Goal: Information Seeking & Learning: Learn about a topic

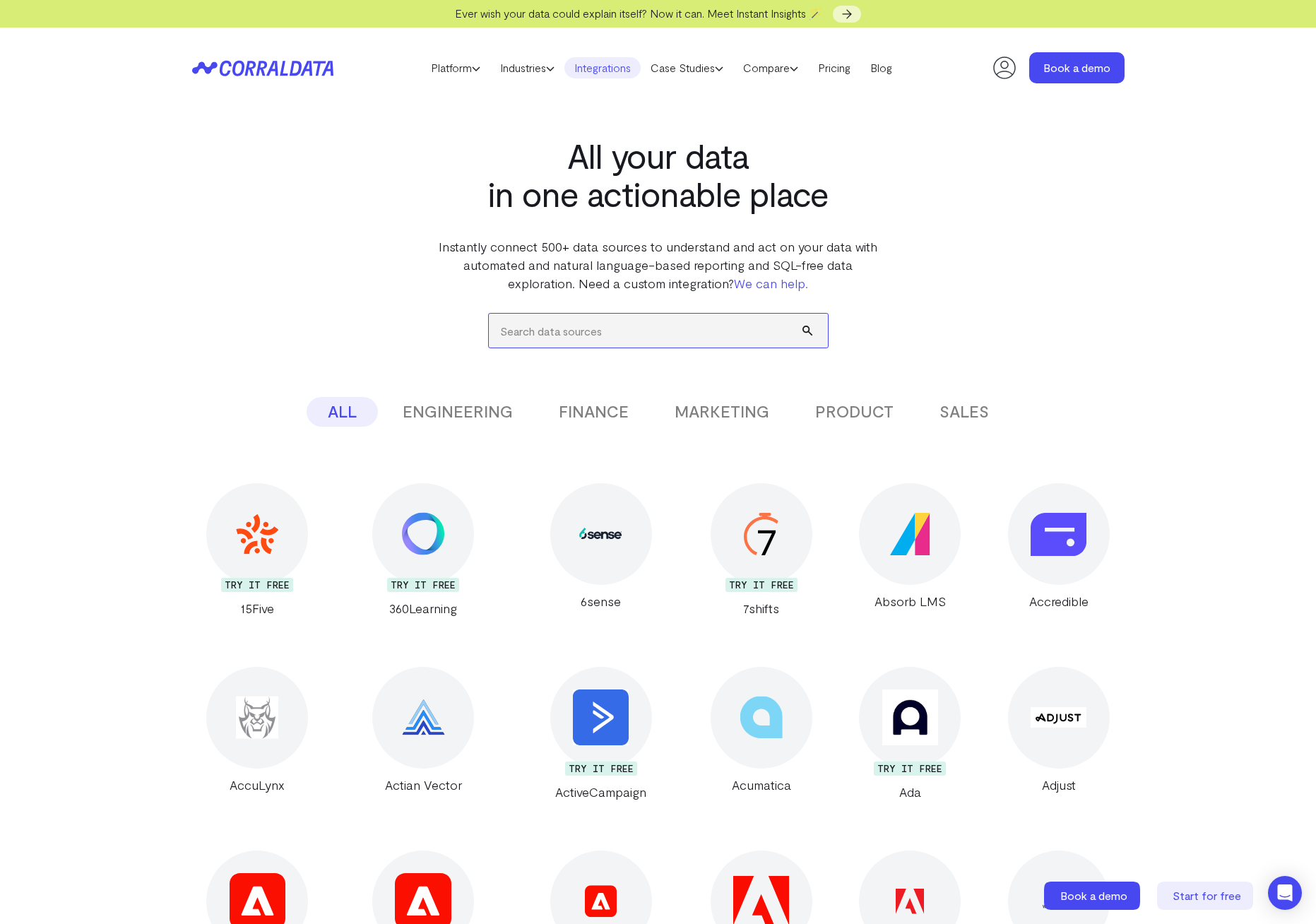
click at [560, 329] on input "search" at bounding box center [658, 330] width 339 height 34
click at [265, 69] on icon at bounding box center [262, 68] width 141 height 17
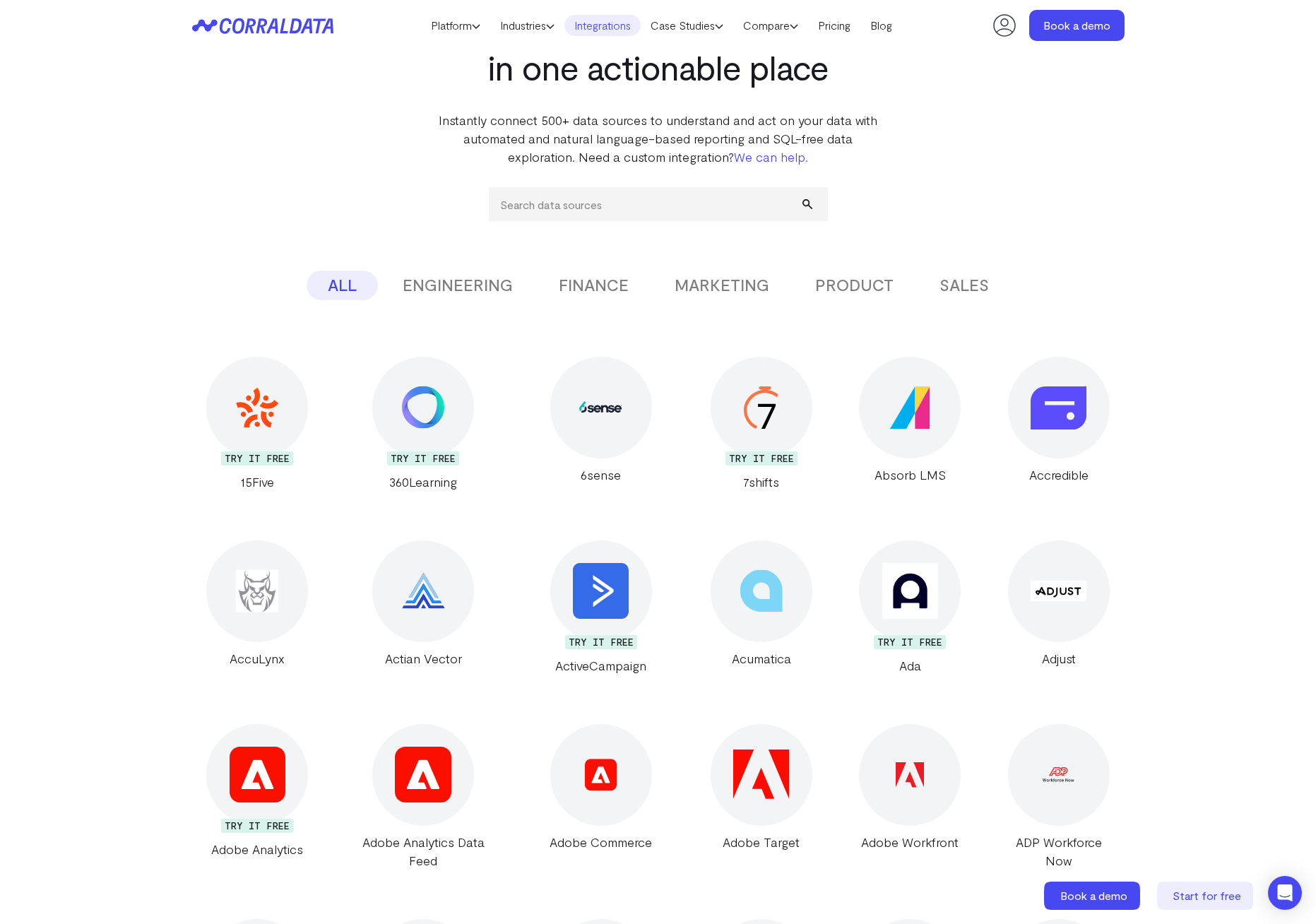
scroll to position [97, 0]
click at [583, 475] on div "6sense" at bounding box center [601, 474] width 155 height 18
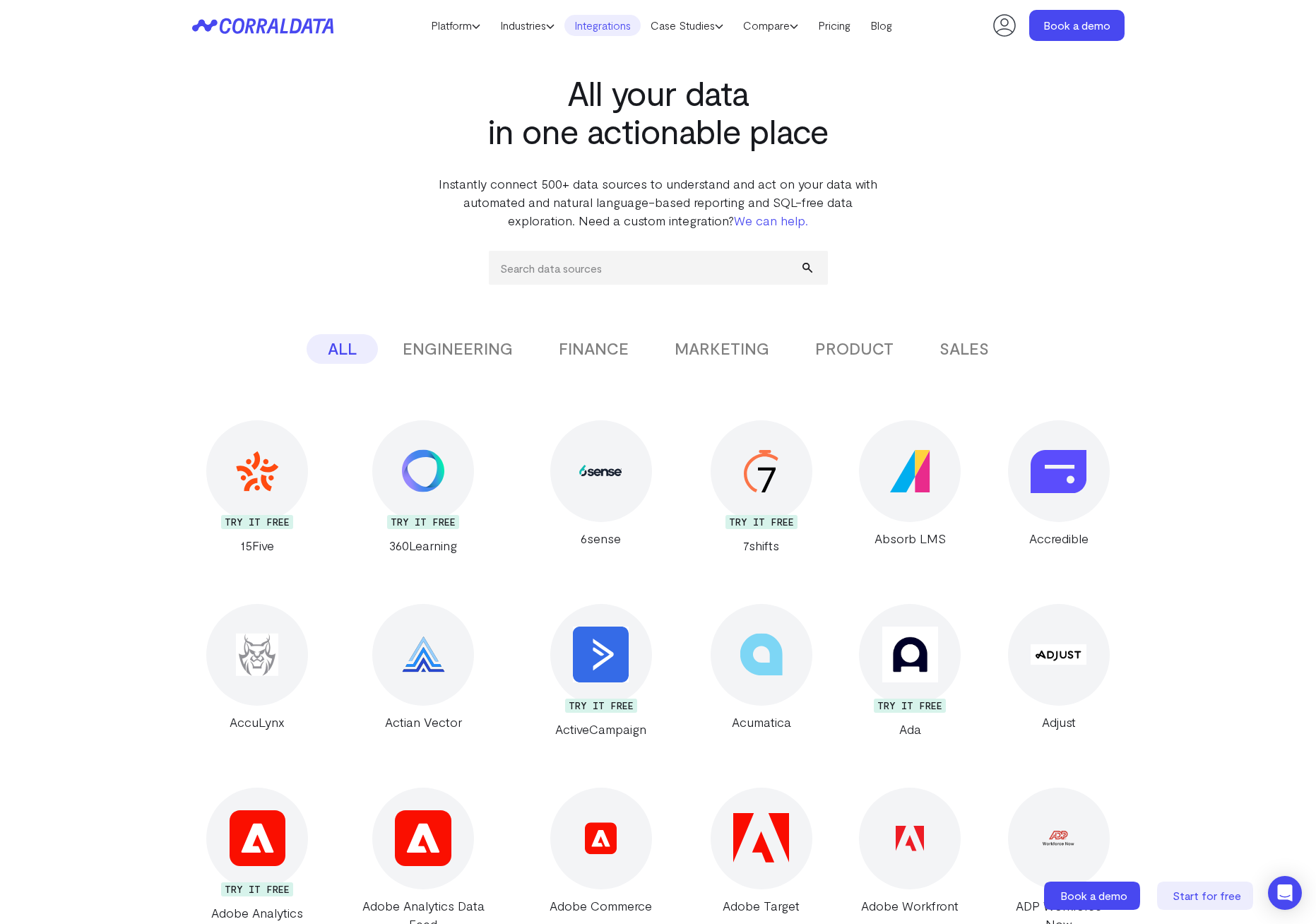
scroll to position [29, 0]
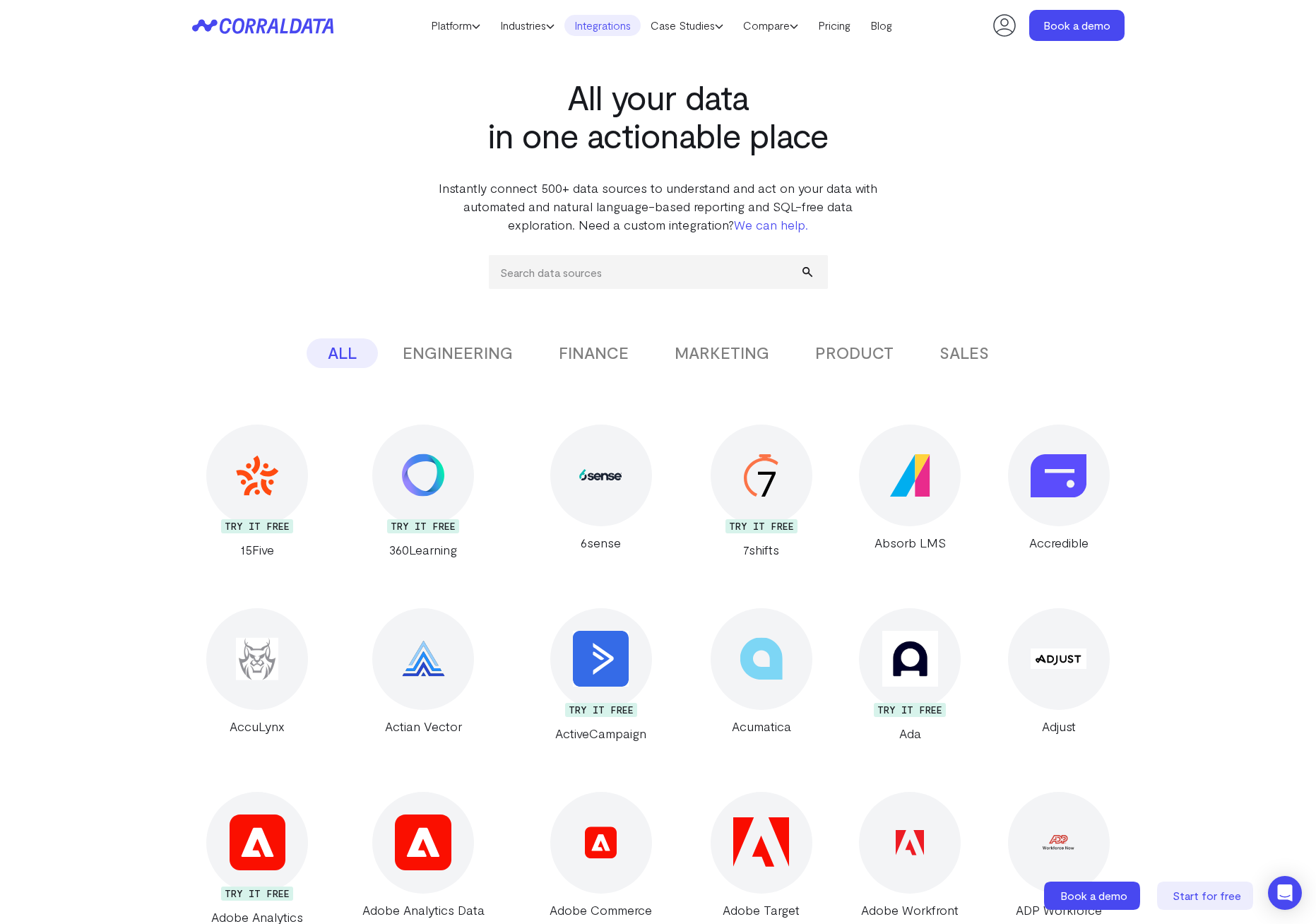
click at [550, 484] on div at bounding box center [601, 475] width 102 height 102
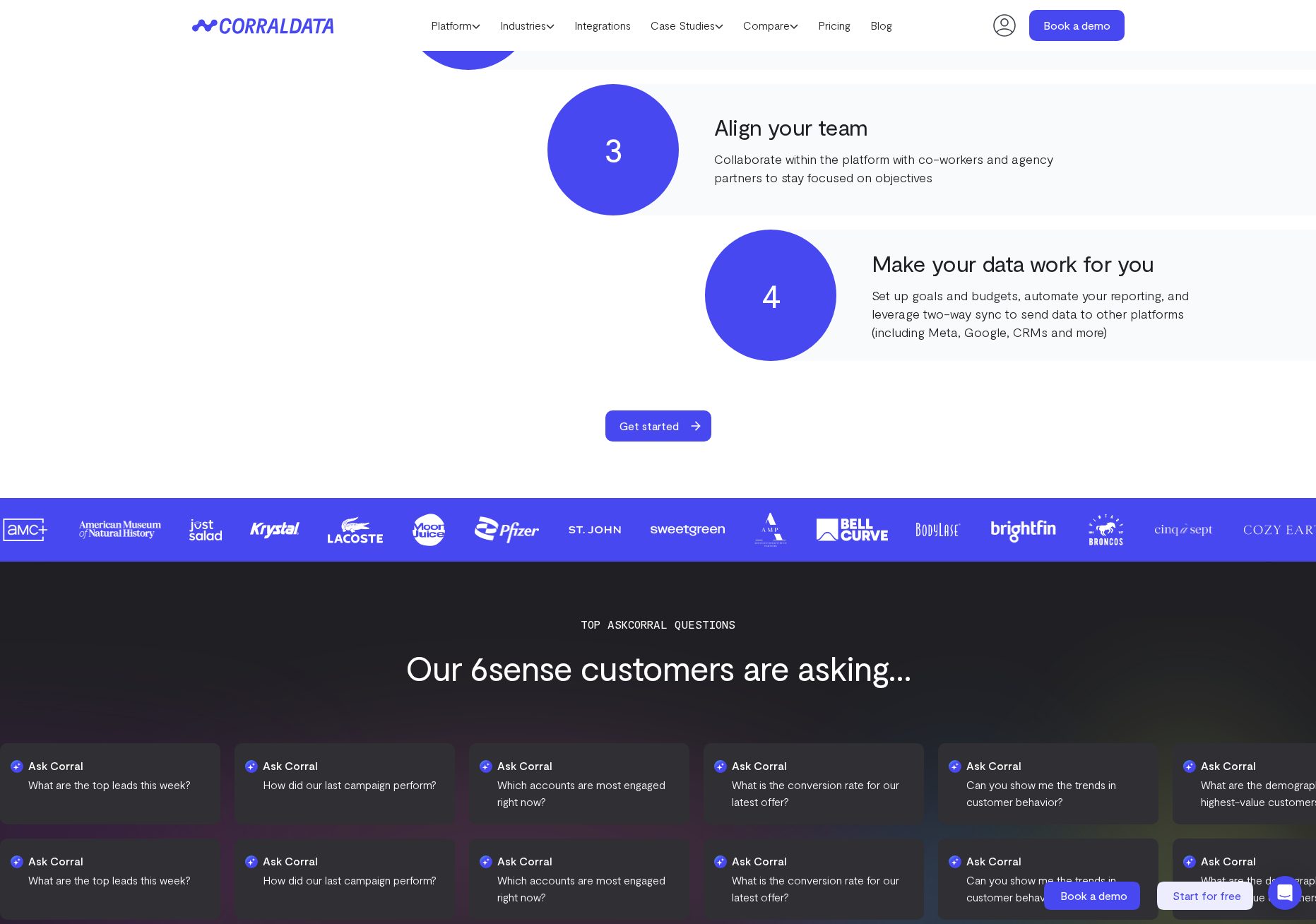
scroll to position [1747, 0]
